Goal: Task Accomplishment & Management: Complete application form

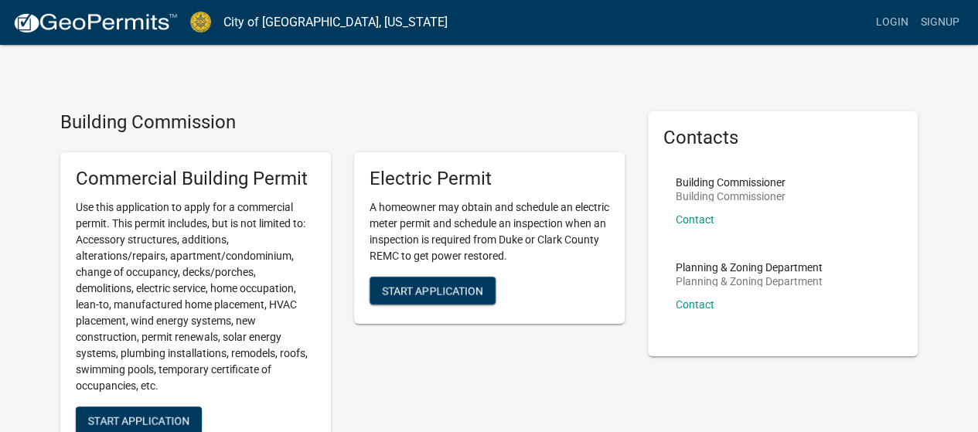
drag, startPoint x: 0, startPoint y: 0, endPoint x: 186, endPoint y: 177, distance: 256.4
click at [186, 177] on h5 "Commercial Building Permit" at bounding box center [196, 179] width 240 height 22
click at [892, 33] on link "Login" at bounding box center [892, 22] width 45 height 29
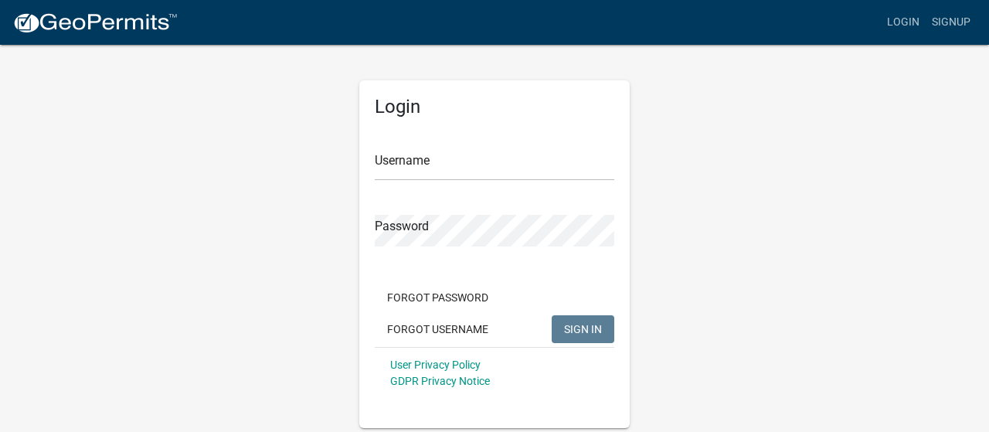
click at [428, 182] on form "Username Password Forgot Password Forgot Username SIGN IN User Privacy Policy G…" at bounding box center [495, 263] width 240 height 271
click at [434, 168] on input "Username" at bounding box center [495, 165] width 240 height 32
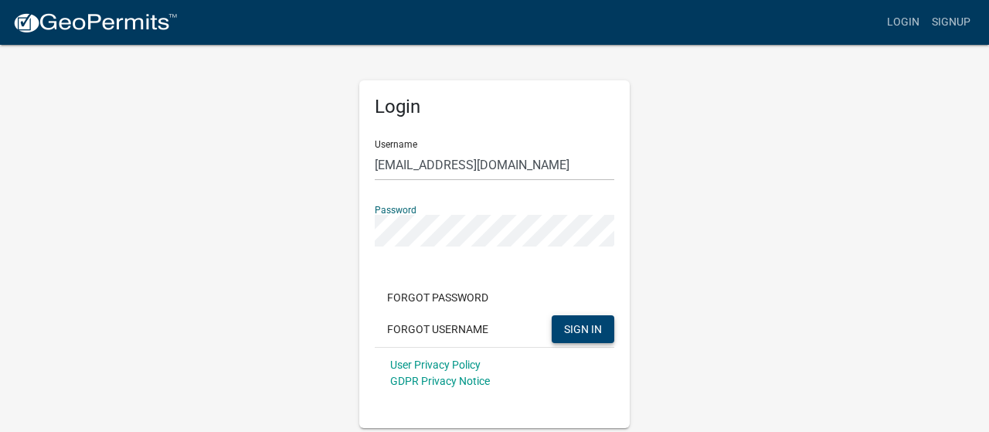
click at [578, 325] on span "SIGN IN" at bounding box center [583, 328] width 38 height 12
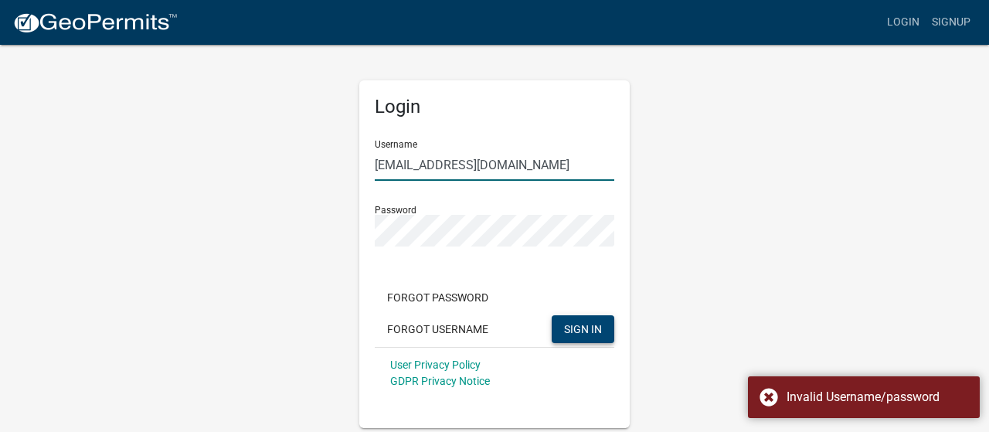
click at [545, 172] on input "[EMAIL_ADDRESS][DOMAIN_NAME]" at bounding box center [495, 165] width 240 height 32
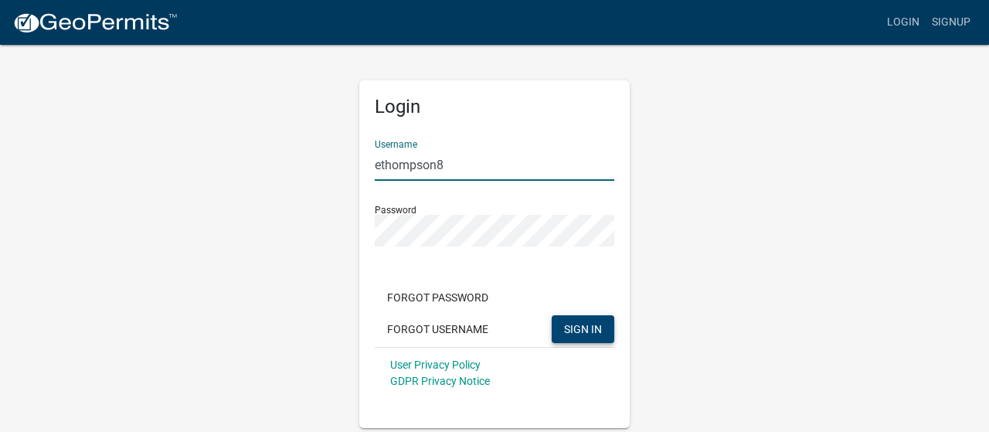
type input "ethompson8"
click at [589, 325] on span "SIGN IN" at bounding box center [583, 328] width 38 height 12
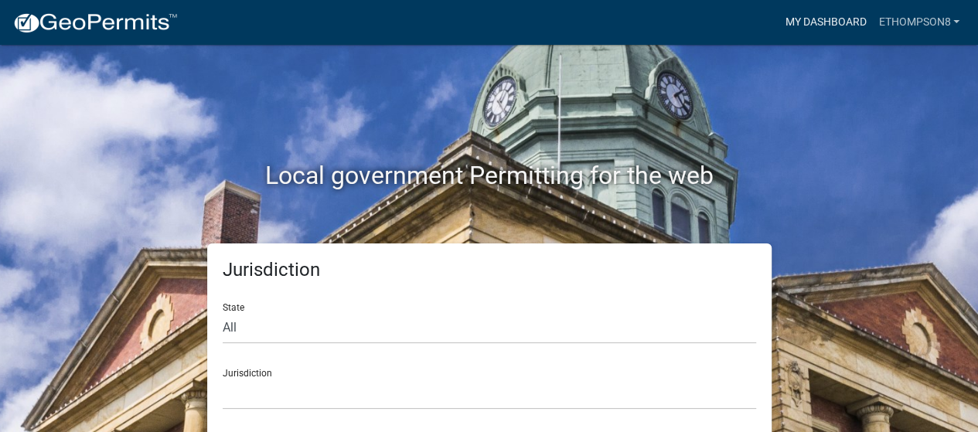
click at [810, 35] on link "My Dashboard" at bounding box center [825, 22] width 94 height 29
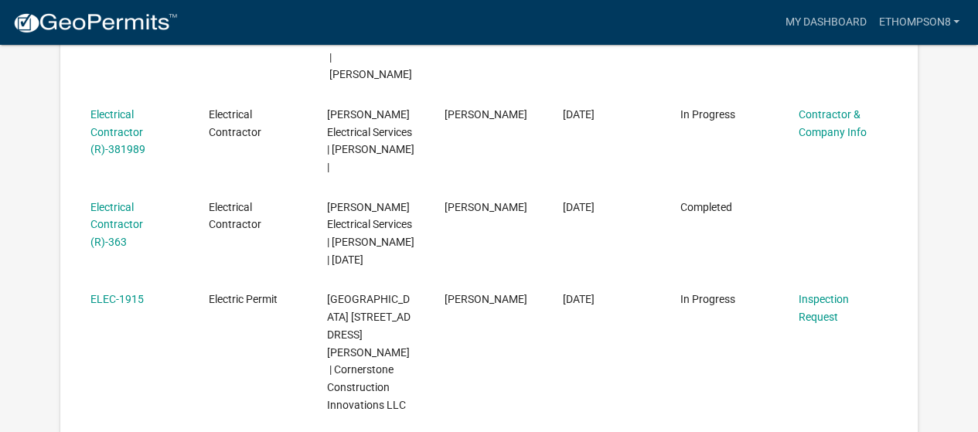
scroll to position [536, 0]
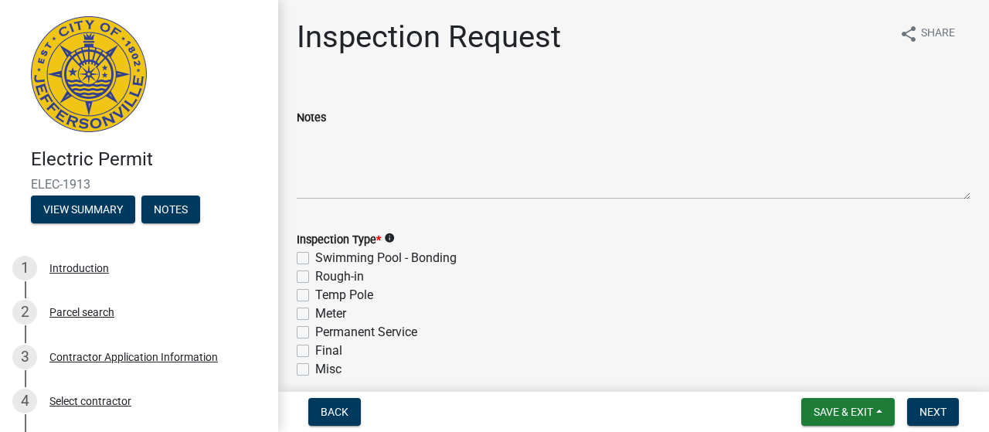
click at [315, 277] on label "Rough-in" at bounding box center [339, 276] width 49 height 19
click at [315, 277] on input "Rough-in" at bounding box center [320, 272] width 10 height 10
checkbox input "true"
checkbox input "false"
checkbox input "true"
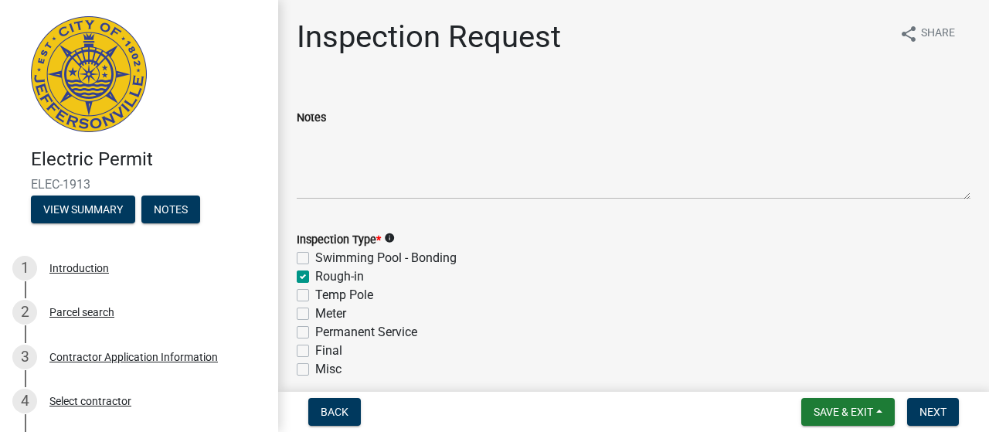
checkbox input "false"
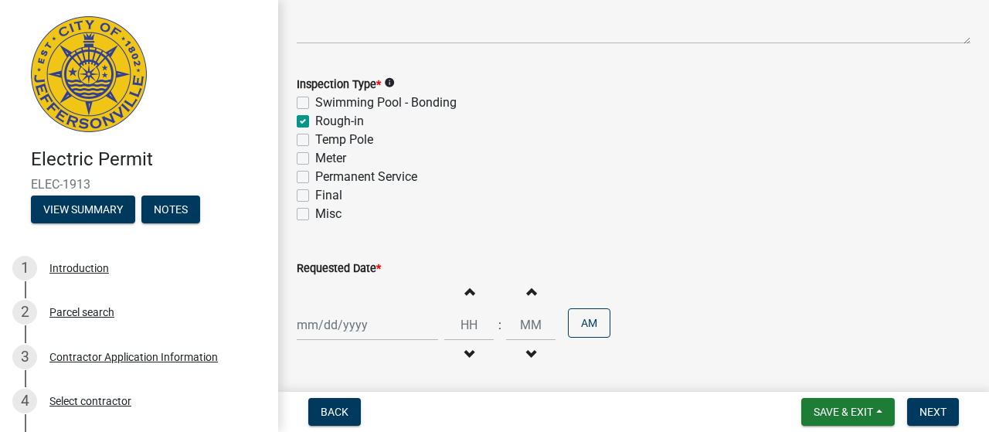
scroll to position [215, 0]
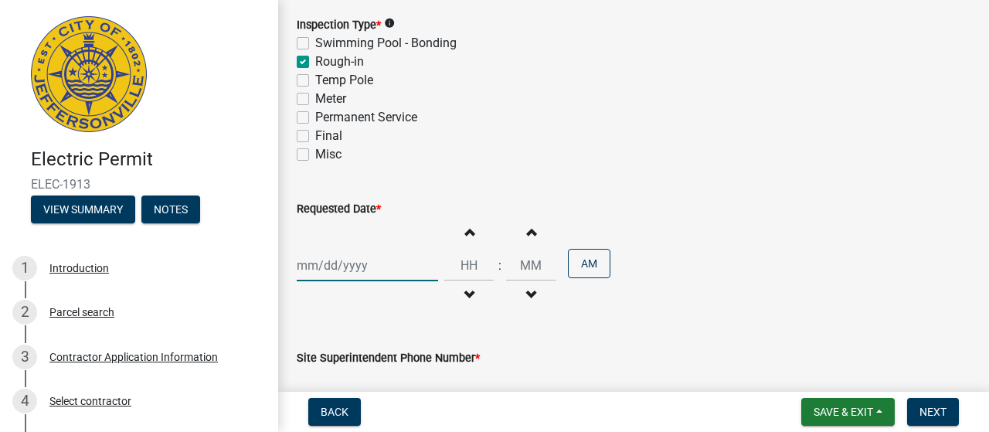
click at [359, 254] on div at bounding box center [367, 266] width 141 height 32
select select "8"
select select "2025"
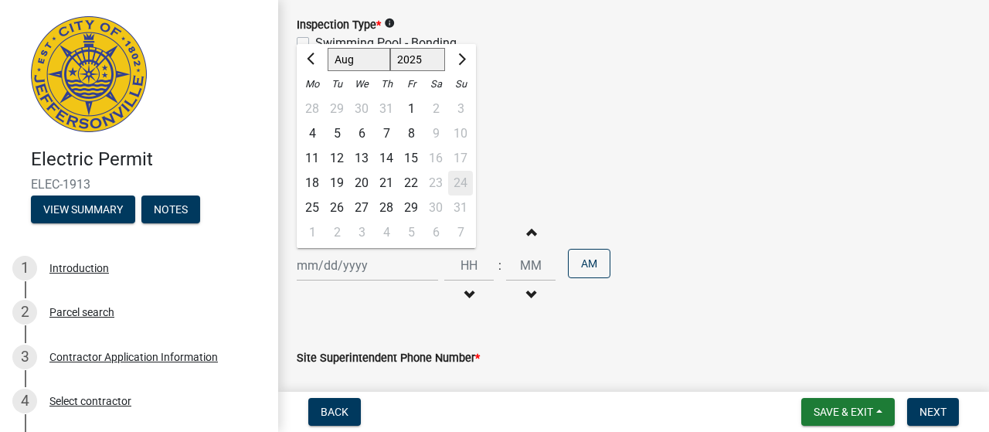
click at [310, 210] on div "25" at bounding box center [312, 208] width 25 height 25
type input "[DATE]"
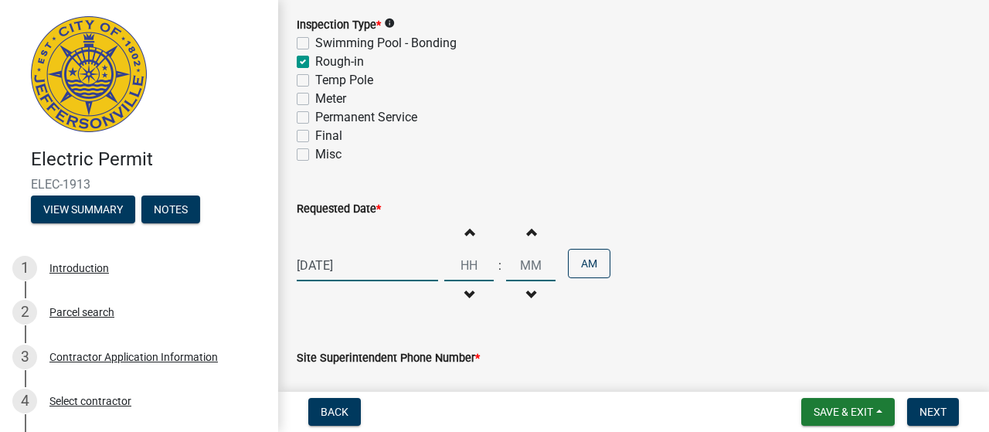
click at [473, 261] on input "Hours" at bounding box center [468, 266] width 49 height 32
type input "02"
type input "00"
click at [513, 266] on input "00" at bounding box center [530, 266] width 49 height 32
click at [591, 260] on button "AM" at bounding box center [589, 263] width 43 height 29
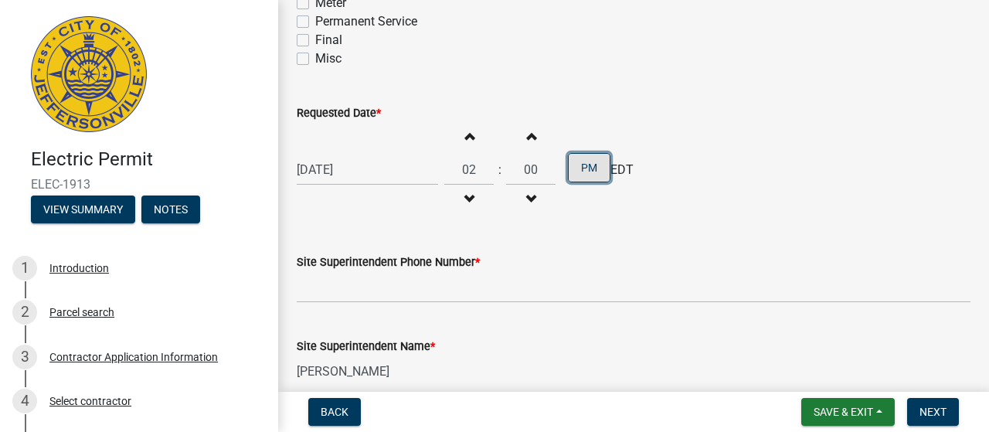
scroll to position [339, 0]
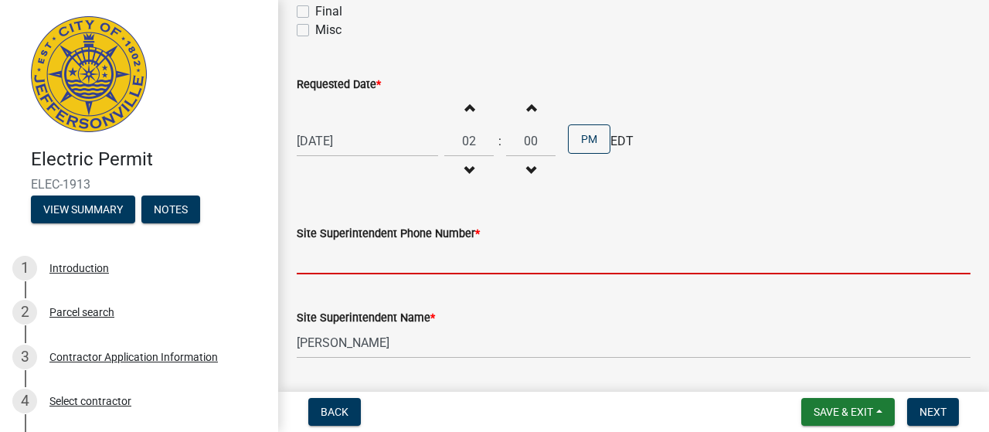
click at [444, 257] on input "Site Superintendent Phone Number *" at bounding box center [634, 259] width 674 height 32
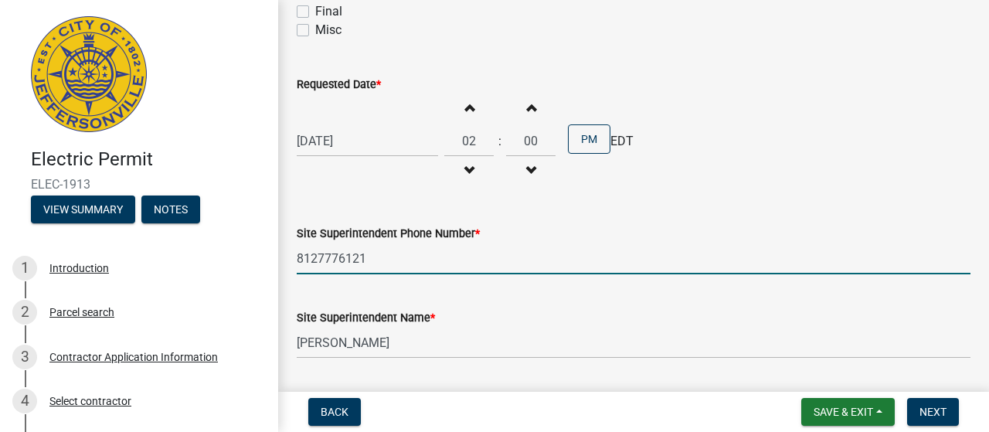
type input "8127776121"
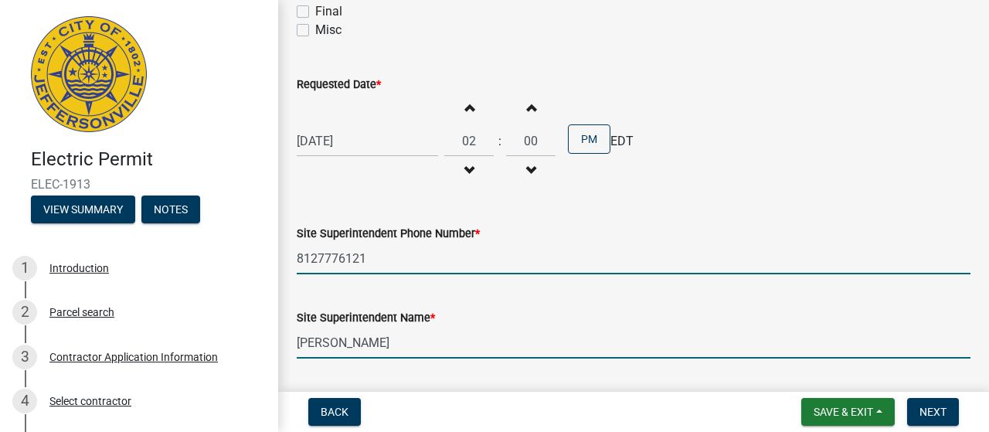
click at [406, 348] on input "[PERSON_NAME]" at bounding box center [634, 343] width 674 height 32
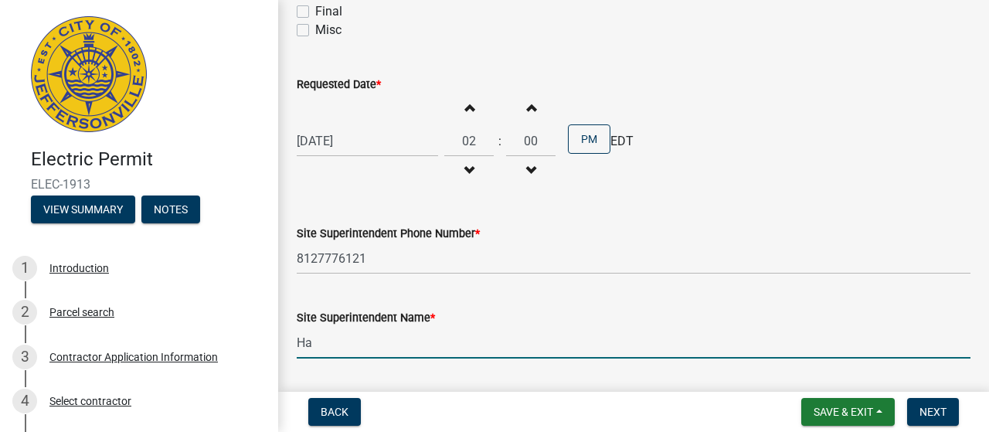
type input "H"
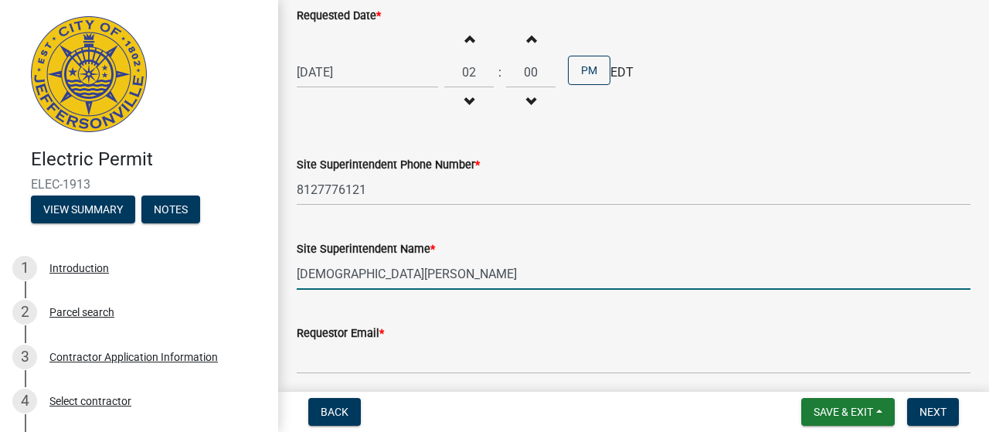
scroll to position [468, 0]
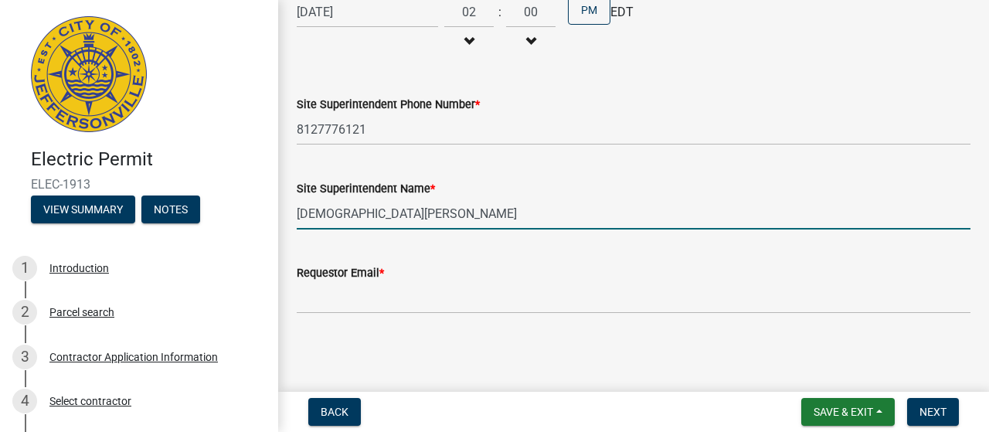
type input "[DEMOGRAPHIC_DATA][PERSON_NAME]"
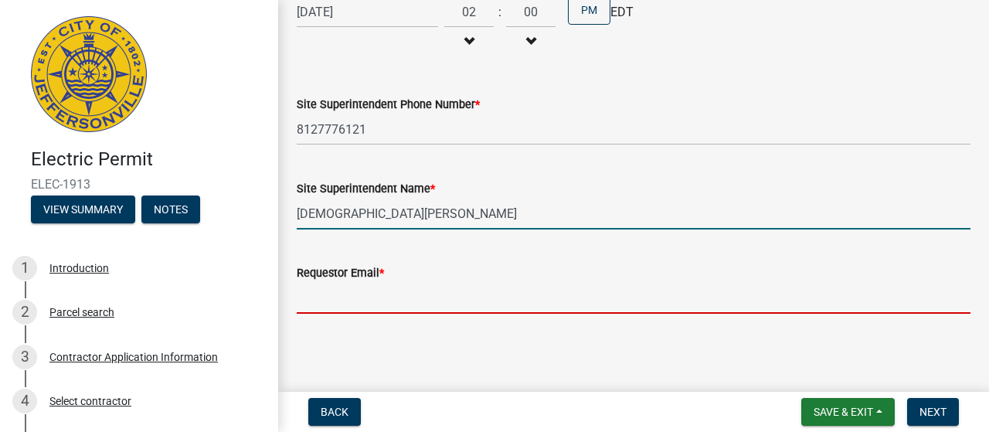
click at [454, 300] on input "Requestor Email *" at bounding box center [634, 298] width 674 height 32
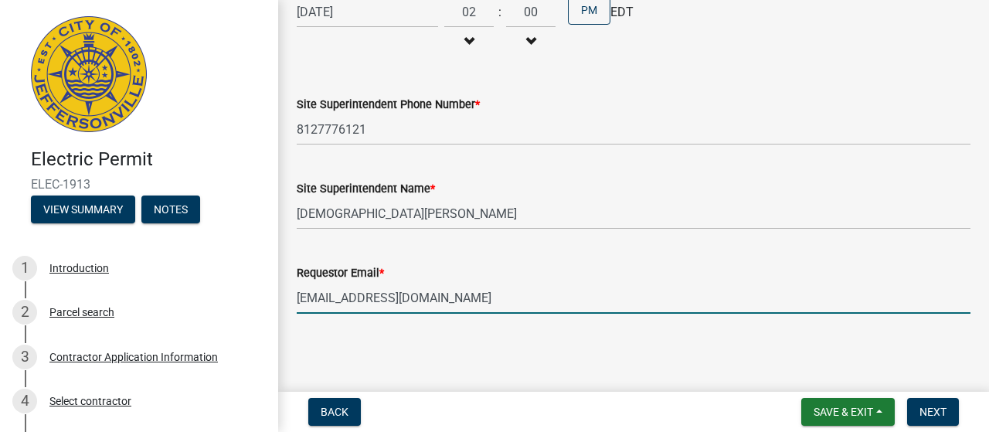
type input "[EMAIL_ADDRESS][DOMAIN_NAME]"
click at [936, 406] on span "Next" at bounding box center [933, 412] width 27 height 12
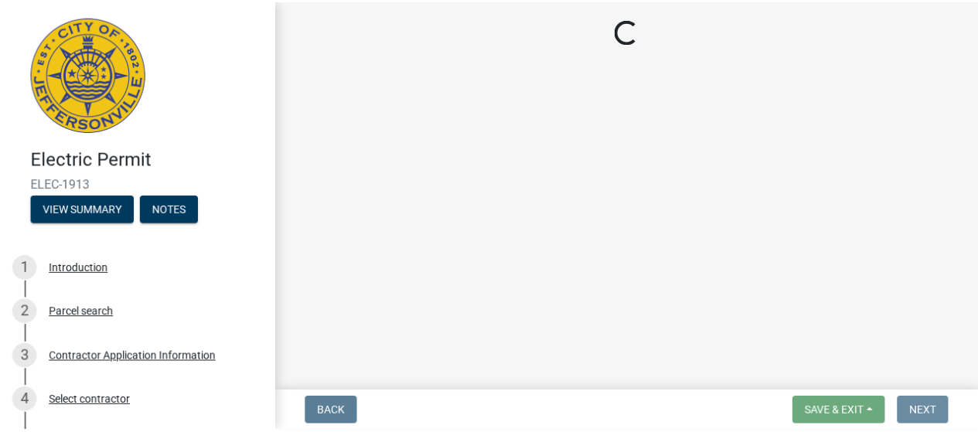
scroll to position [0, 0]
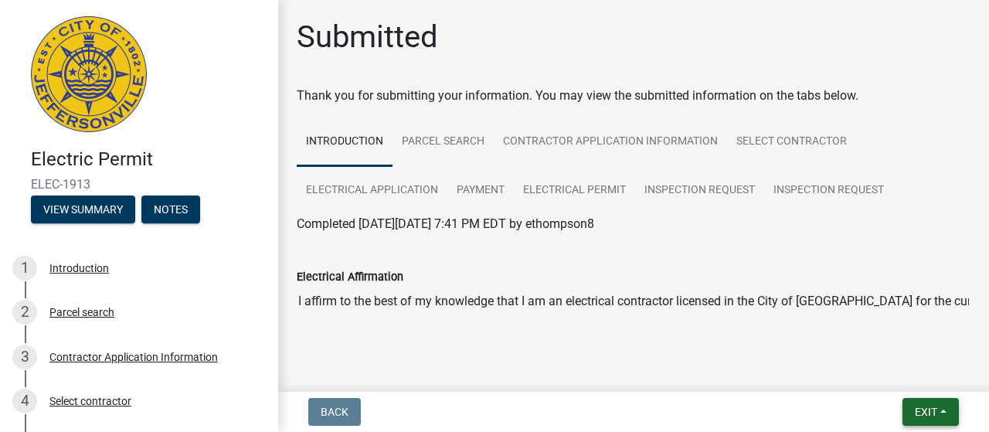
click at [928, 418] on button "Exit" at bounding box center [931, 412] width 56 height 28
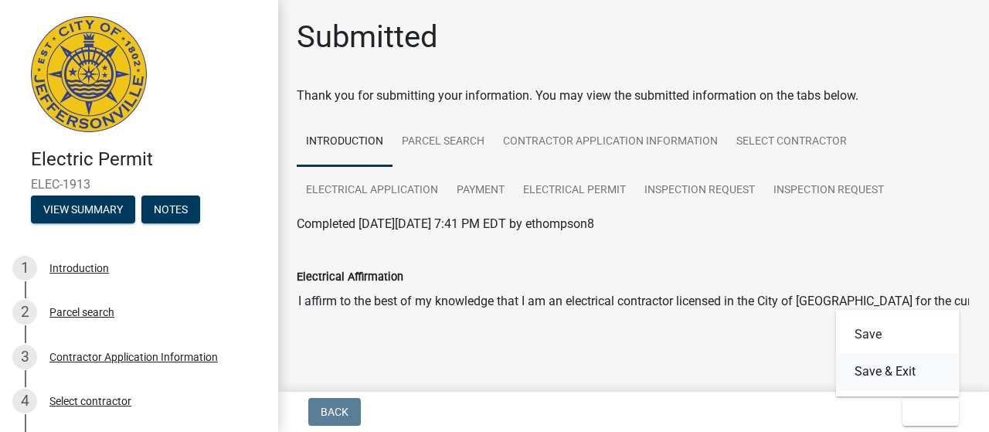
click at [887, 364] on button "Save & Exit" at bounding box center [898, 371] width 124 height 37
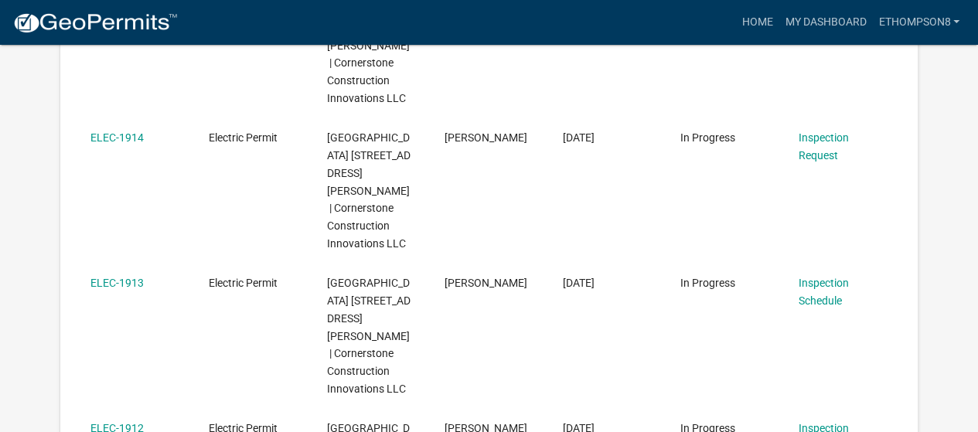
scroll to position [847, 0]
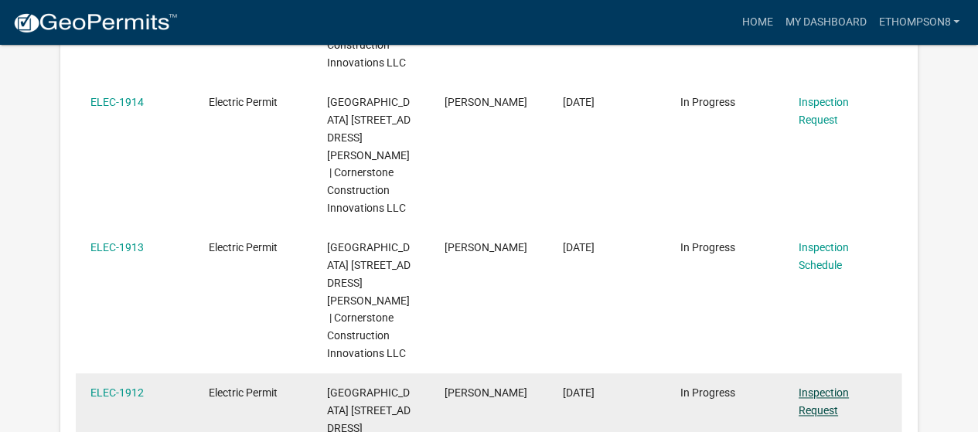
click at [812, 386] on link "Inspection Request" at bounding box center [823, 401] width 50 height 30
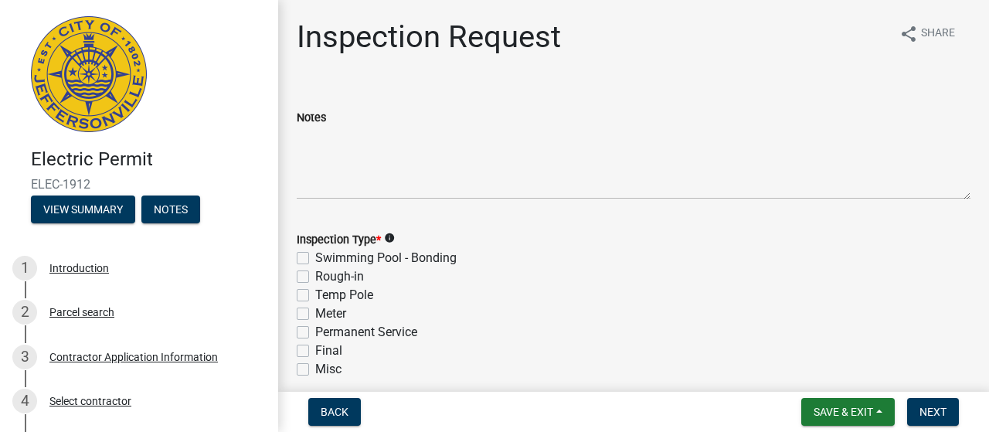
click at [315, 277] on label "Rough-in" at bounding box center [339, 276] width 49 height 19
click at [315, 277] on input "Rough-in" at bounding box center [320, 272] width 10 height 10
checkbox input "true"
checkbox input "false"
checkbox input "true"
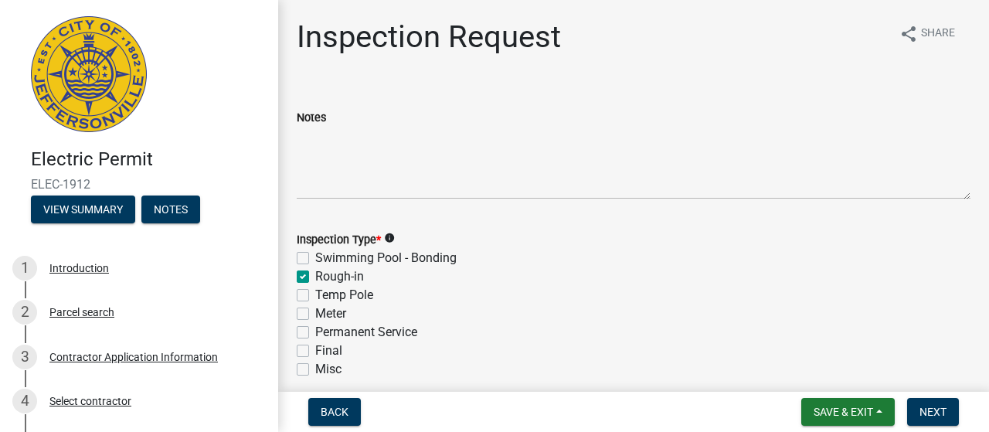
checkbox input "false"
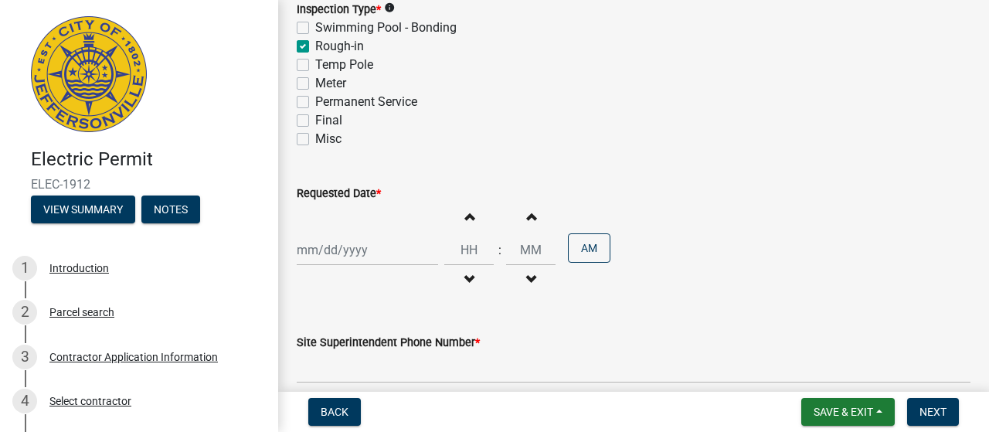
scroll to position [235, 0]
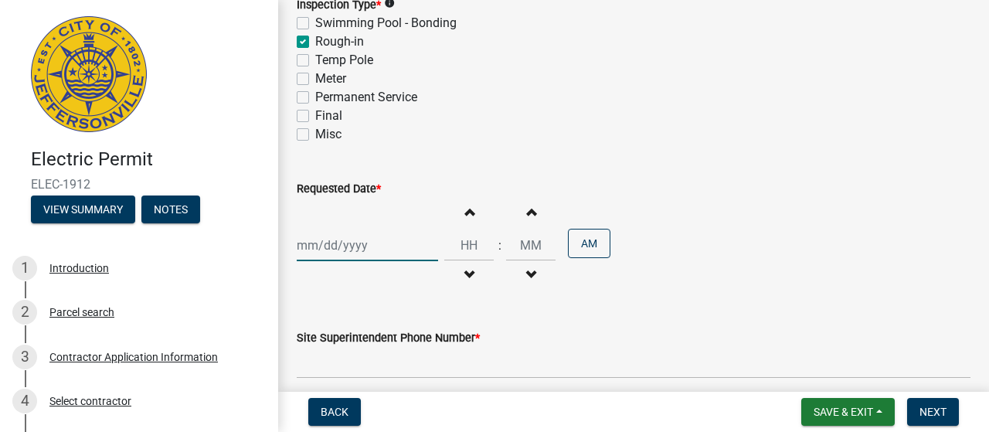
click at [370, 245] on div at bounding box center [367, 246] width 141 height 32
select select "8"
select select "2025"
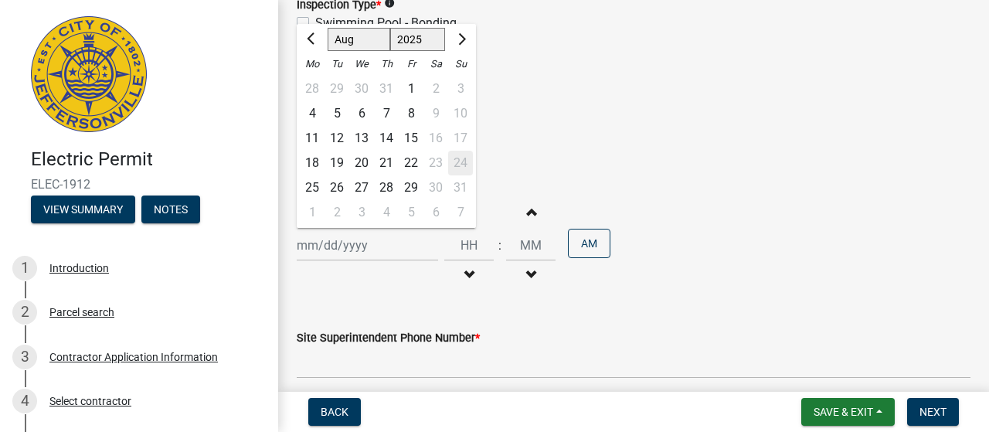
click at [317, 186] on div "25" at bounding box center [312, 187] width 25 height 25
type input "[DATE]"
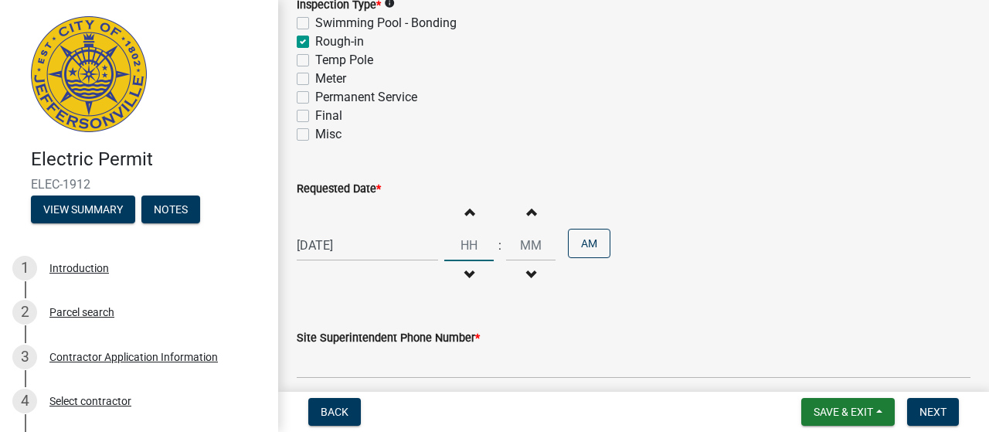
click at [478, 247] on input "Hours" at bounding box center [468, 246] width 49 height 32
type input "02"
click at [512, 246] on input "00" at bounding box center [530, 246] width 49 height 32
click at [522, 246] on input "00" at bounding box center [530, 246] width 49 height 32
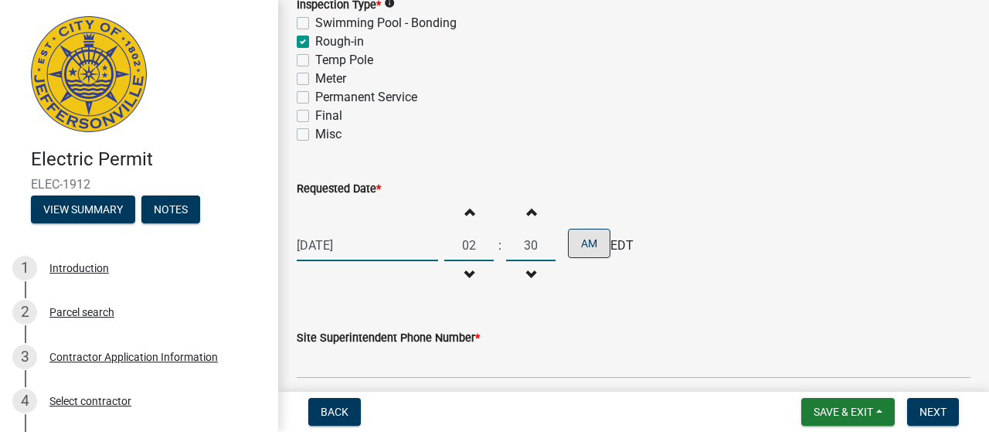
type input "30"
click at [575, 245] on button "AM" at bounding box center [589, 243] width 43 height 29
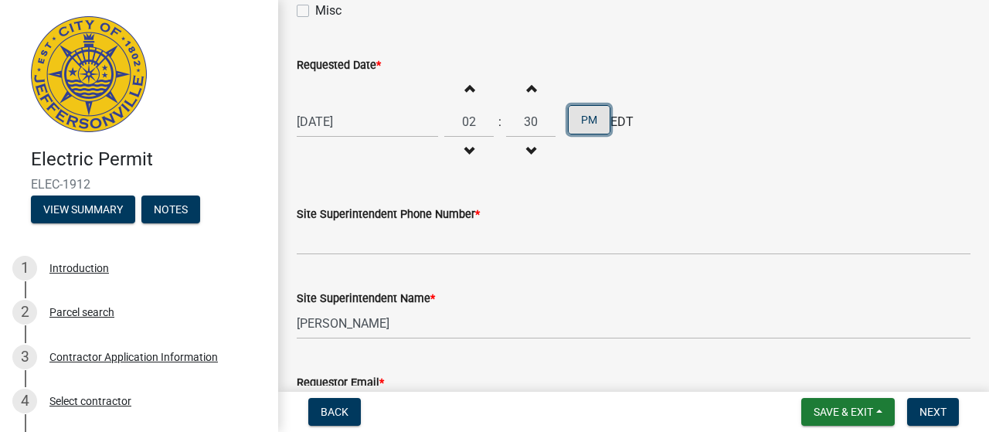
scroll to position [396, 0]
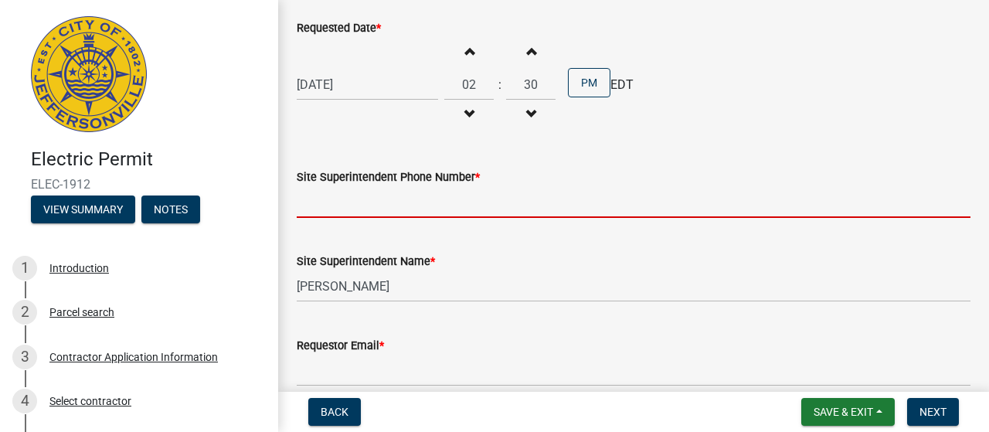
click at [447, 186] on input "Site Superintendent Phone Number *" at bounding box center [634, 202] width 674 height 32
type input "8127776121"
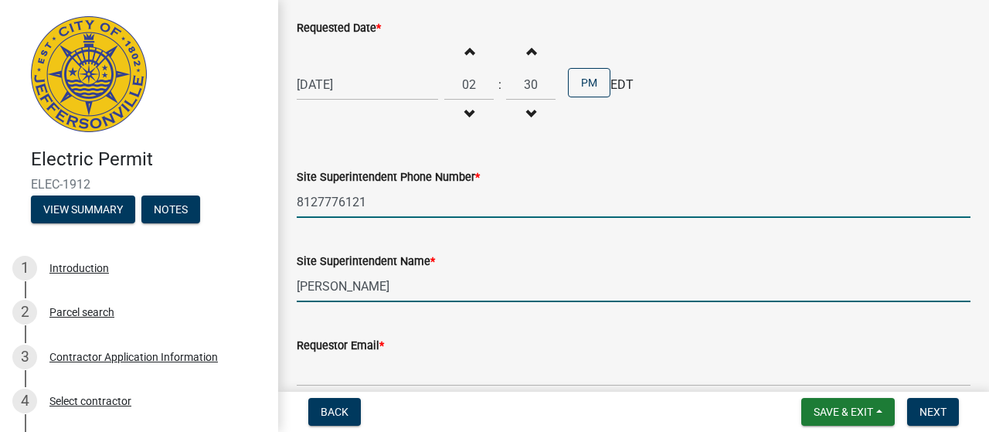
click at [396, 291] on input "[PERSON_NAME]" at bounding box center [634, 287] width 674 height 32
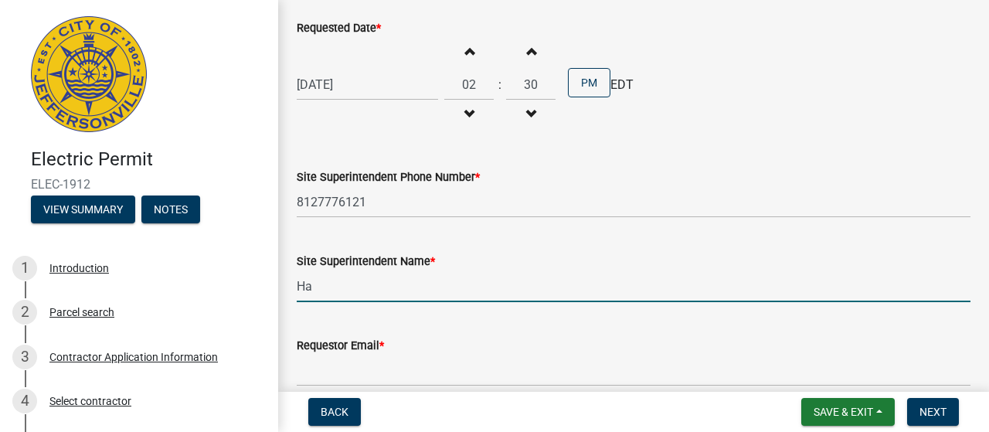
type input "H"
type input "[DEMOGRAPHIC_DATA][PERSON_NAME]"
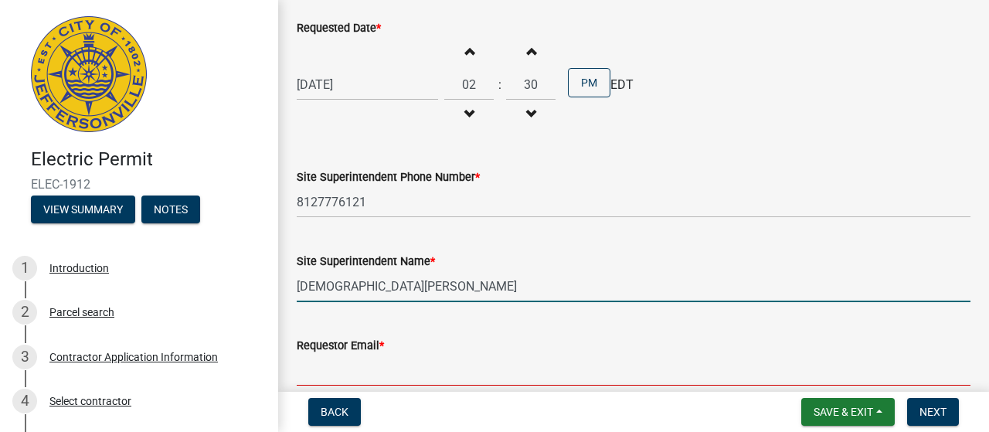
click at [376, 383] on input "Requestor Email *" at bounding box center [634, 371] width 674 height 32
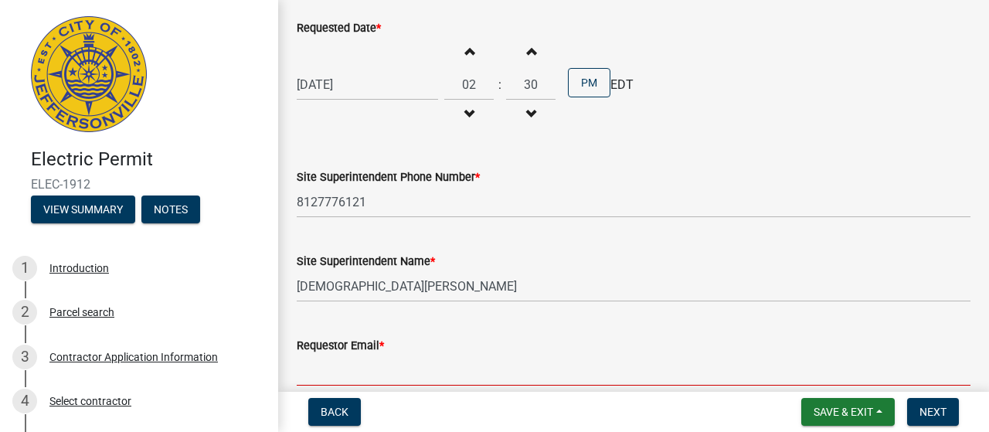
type input "[EMAIL_ADDRESS][DOMAIN_NAME]"
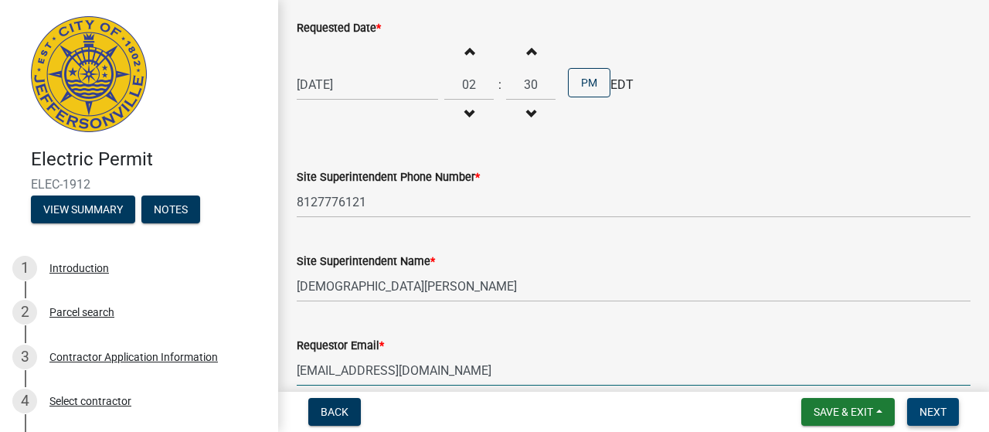
click at [921, 409] on span "Next" at bounding box center [933, 412] width 27 height 12
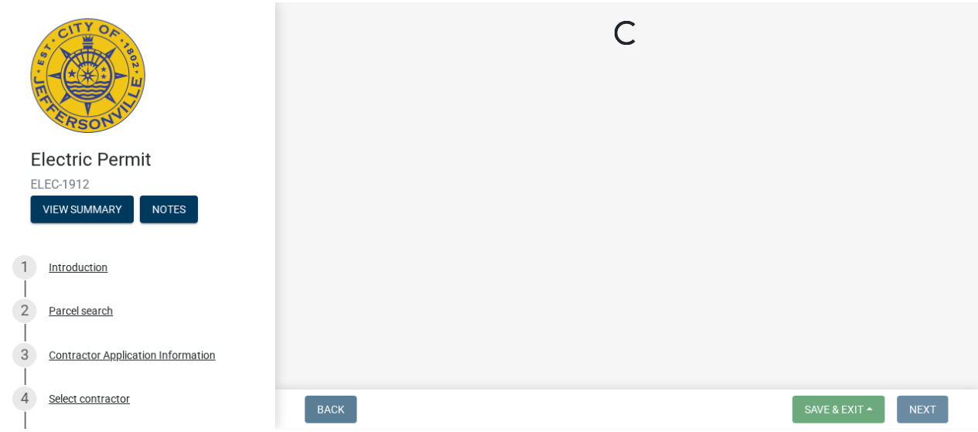
scroll to position [0, 0]
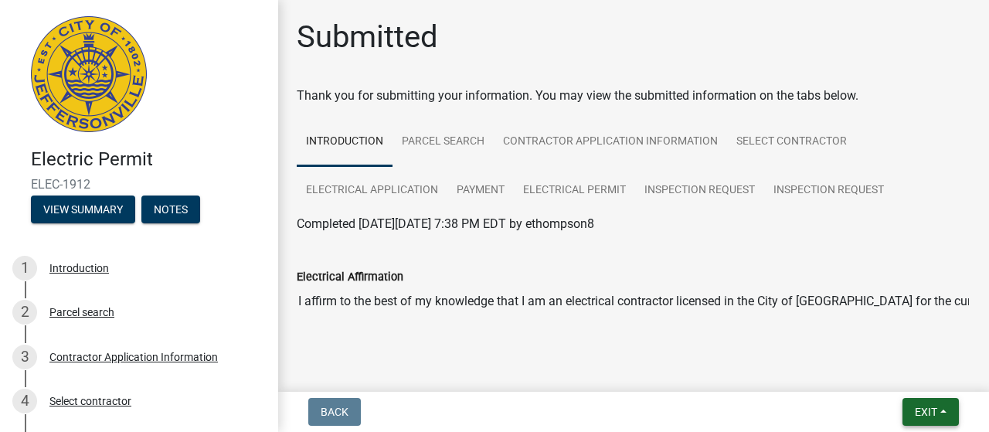
click at [932, 408] on span "Exit" at bounding box center [926, 412] width 22 height 12
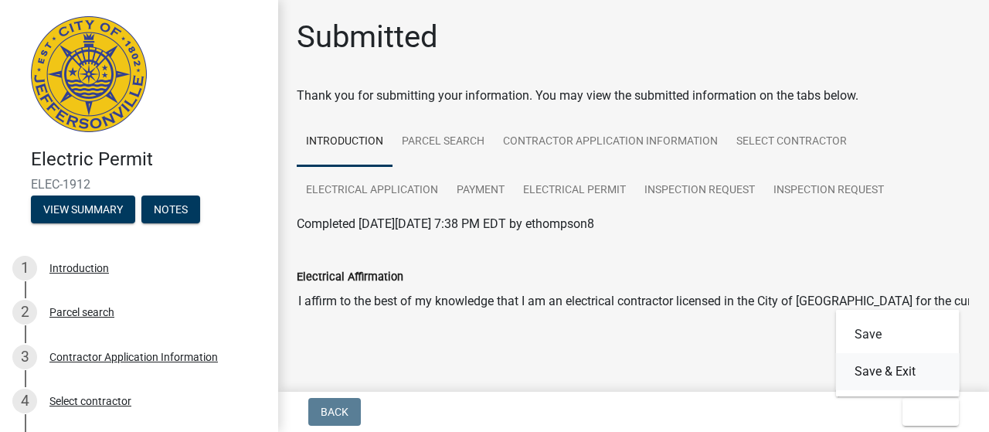
click at [892, 359] on button "Save & Exit" at bounding box center [898, 371] width 124 height 37
